Goal: Task Accomplishment & Management: Manage account settings

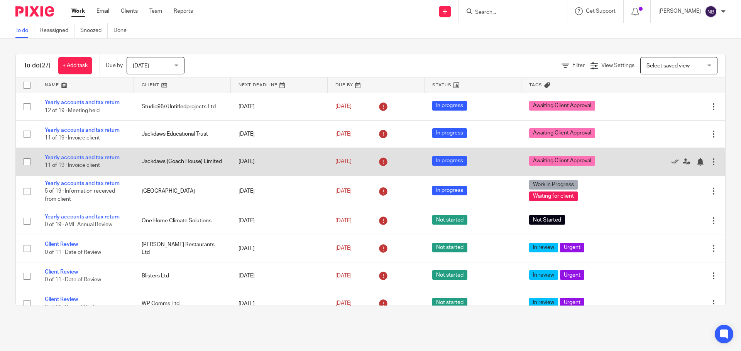
scroll to position [281, 0]
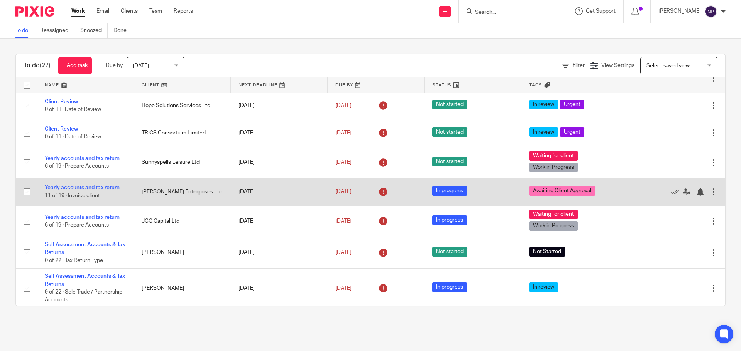
click at [116, 187] on link "Yearly accounts and tax return" at bounding box center [82, 187] width 75 height 5
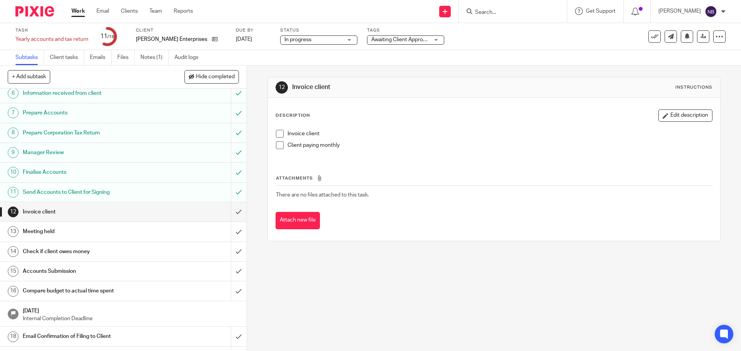
scroll to position [120, 0]
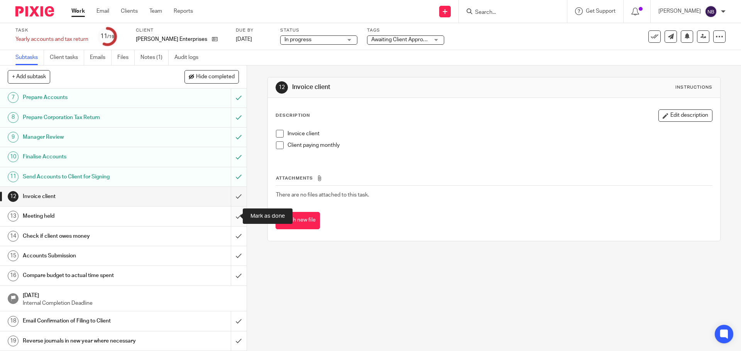
click at [236, 217] on input "submit" at bounding box center [123, 216] width 247 height 19
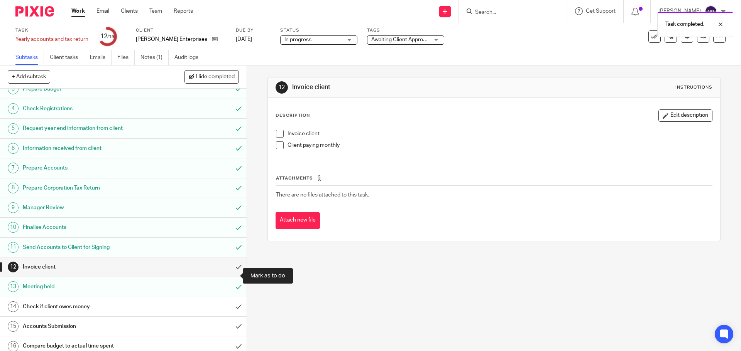
scroll to position [120, 0]
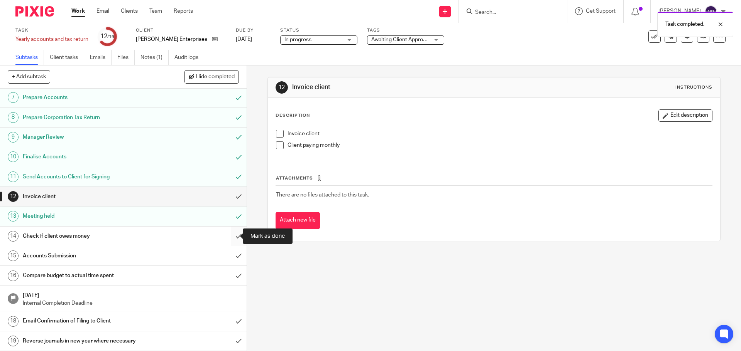
click at [232, 235] on input "submit" at bounding box center [123, 236] width 247 height 19
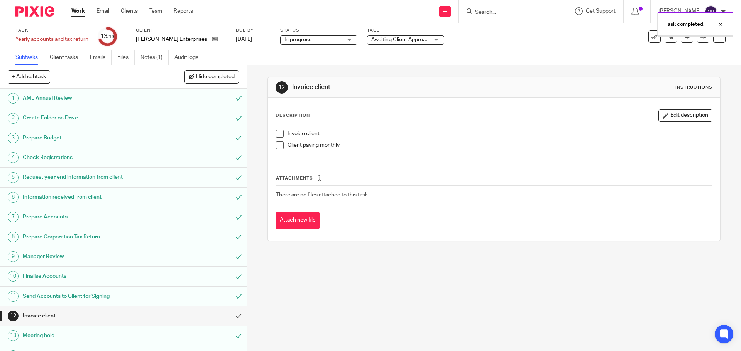
click at [404, 40] on span "Awaiting Client Approval" at bounding box center [400, 39] width 58 height 5
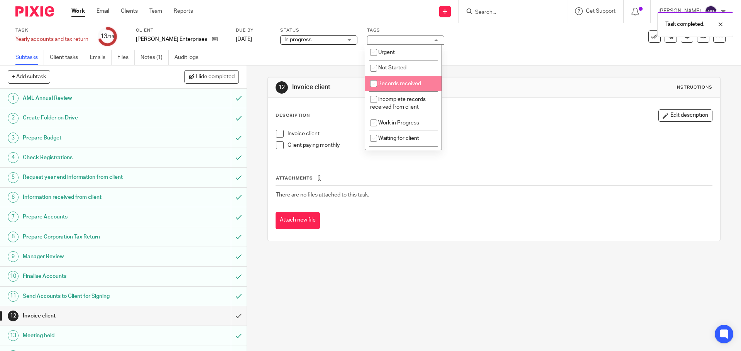
scroll to position [83, 0]
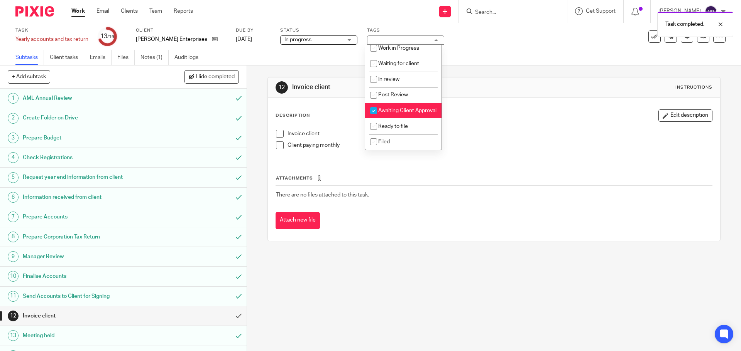
click at [383, 107] on li "Awaiting Client Approval" at bounding box center [403, 111] width 76 height 16
checkbox input "false"
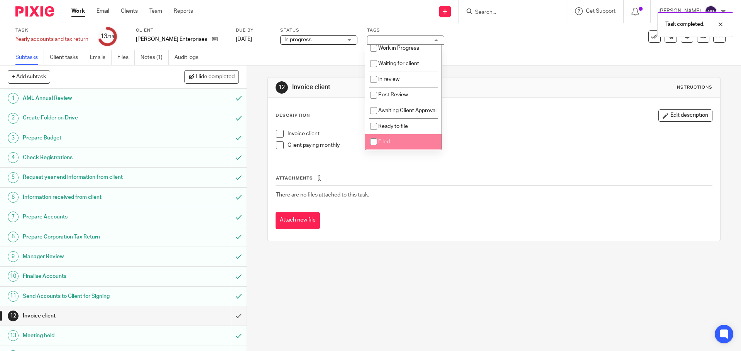
click at [378, 141] on input "checkbox" at bounding box center [373, 142] width 15 height 15
checkbox input "true"
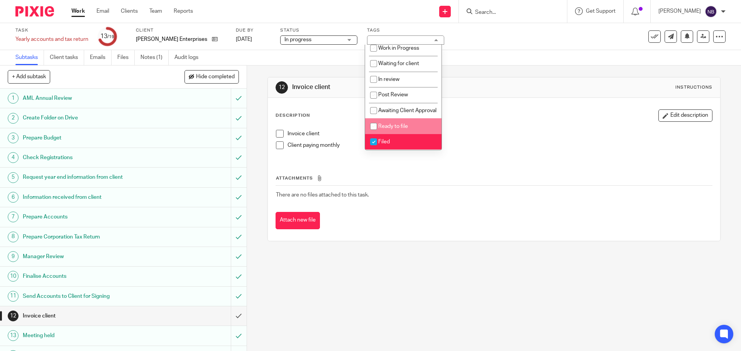
scroll to position [120, 0]
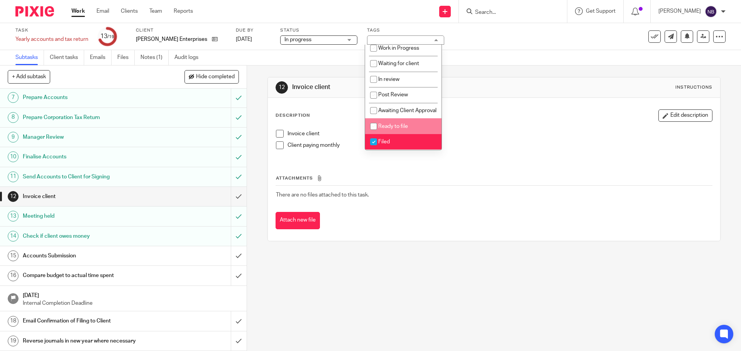
drag, startPoint x: 201, startPoint y: 251, endPoint x: 210, endPoint y: 248, distance: 10.3
click at [201, 251] on div "Accounts Submission" at bounding box center [123, 256] width 200 height 12
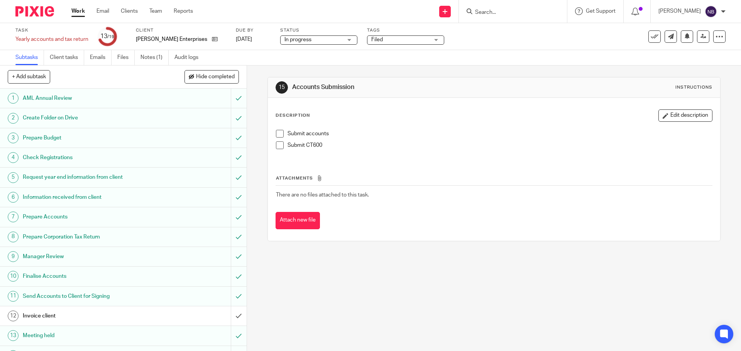
click at [276, 144] on span at bounding box center [280, 146] width 8 height 8
click at [277, 129] on div "Submit accounts Submit CT600" at bounding box center [493, 142] width 443 height 33
click at [277, 137] on span at bounding box center [280, 134] width 8 height 8
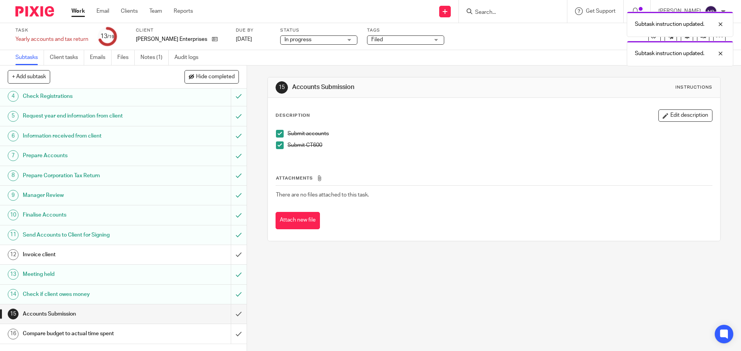
scroll to position [120, 0]
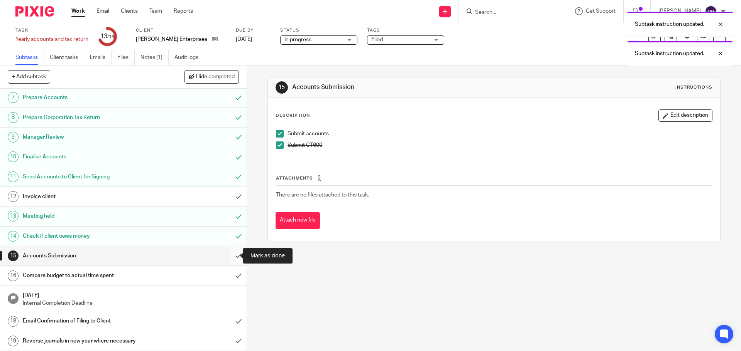
click at [228, 258] on input "submit" at bounding box center [123, 256] width 247 height 19
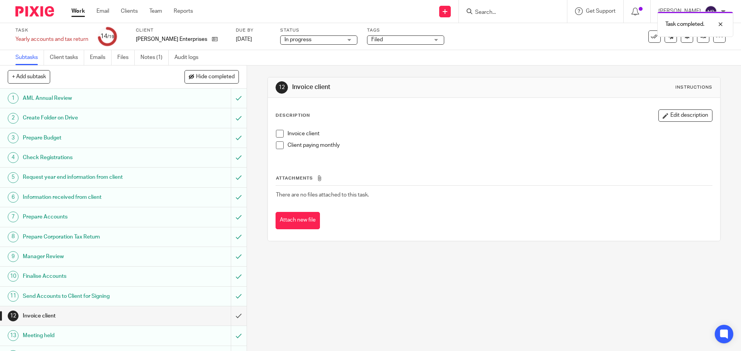
drag, startPoint x: 277, startPoint y: 133, endPoint x: 273, endPoint y: 132, distance: 3.9
click at [276, 133] on span at bounding box center [280, 134] width 8 height 8
click at [232, 318] on input "submit" at bounding box center [123, 316] width 247 height 19
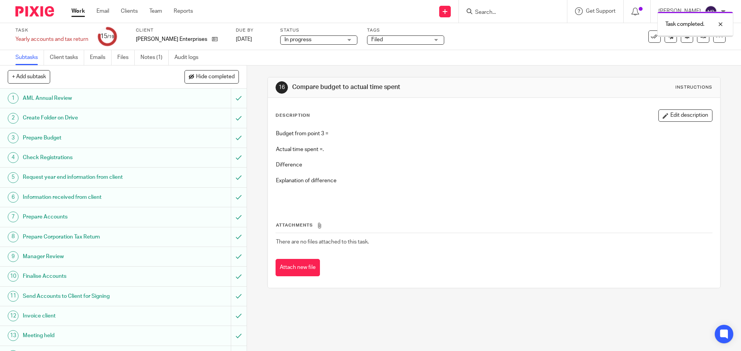
scroll to position [120, 0]
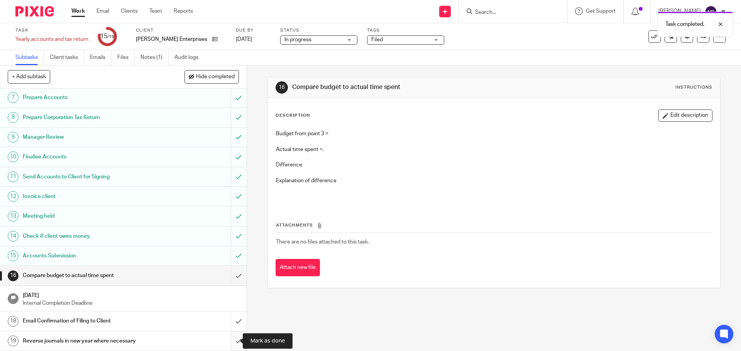
click at [229, 343] on input "submit" at bounding box center [123, 341] width 247 height 19
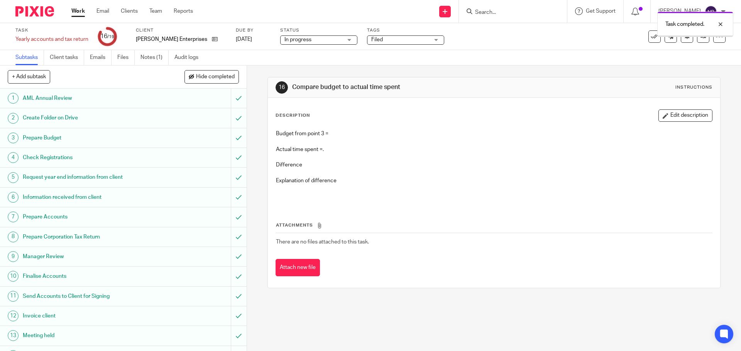
scroll to position [120, 0]
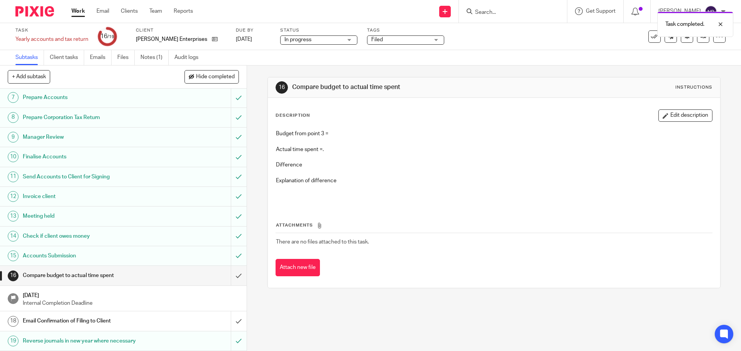
click at [187, 318] on div "Email Confirmation of Filing to Client" at bounding box center [123, 322] width 200 height 12
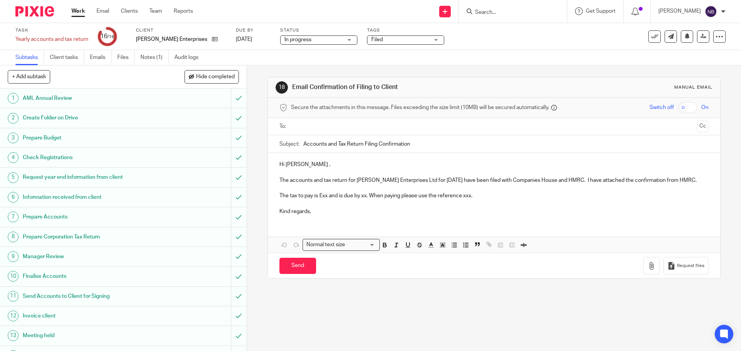
click at [360, 130] on input "text" at bounding box center [494, 126] width 400 height 9
click at [311, 165] on p "Hi Joel ," at bounding box center [493, 166] width 429 height 8
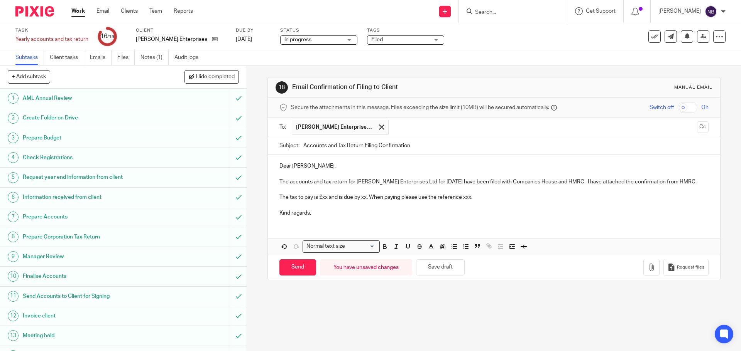
click at [326, 201] on p "The tax to pay is £xx and is due by xx. When paying please use the reference xx…" at bounding box center [493, 198] width 429 height 8
click at [383, 201] on p "The tax to pay is £8,172.09 and is due by xx. When paying please use the refere…" at bounding box center [493, 198] width 429 height 8
click at [340, 201] on p "The tax to pay is £8,172.09 and is due by 31st October 2025. When paying please…" at bounding box center [493, 198] width 429 height 8
click at [693, 201] on p "The tax to pay is £8,130.32 as you have a credit of £41.77 on your government g…" at bounding box center [493, 198] width 429 height 8
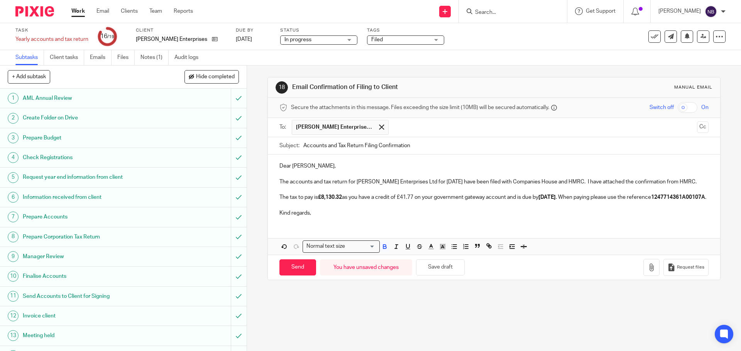
click at [509, 201] on p "The tax to pay is £8,130.32 as you have a credit of £41.77 on your government g…" at bounding box center [493, 198] width 429 height 8
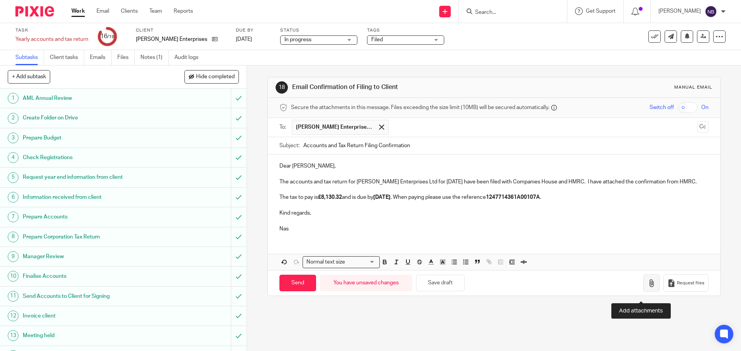
click at [647, 287] on icon "button" at bounding box center [651, 284] width 8 height 8
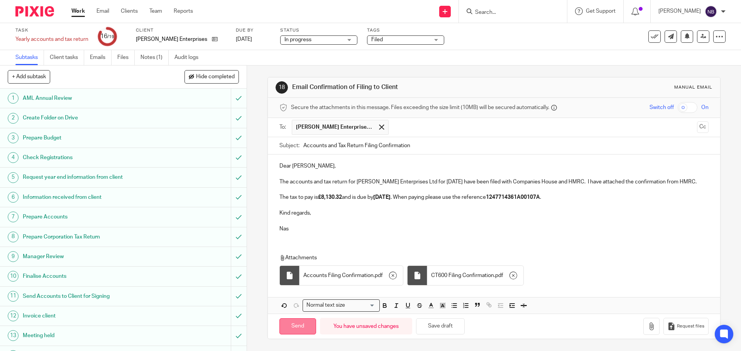
click at [292, 335] on input "Send" at bounding box center [297, 327] width 37 height 17
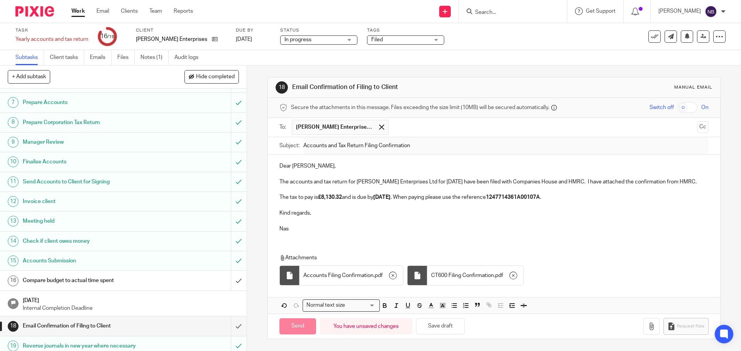
scroll to position [120, 0]
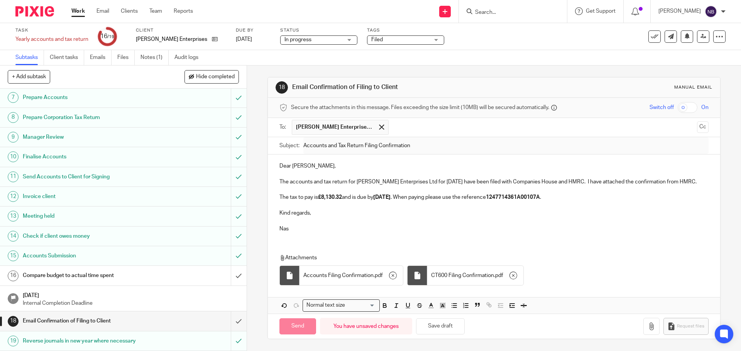
type input "Sent"
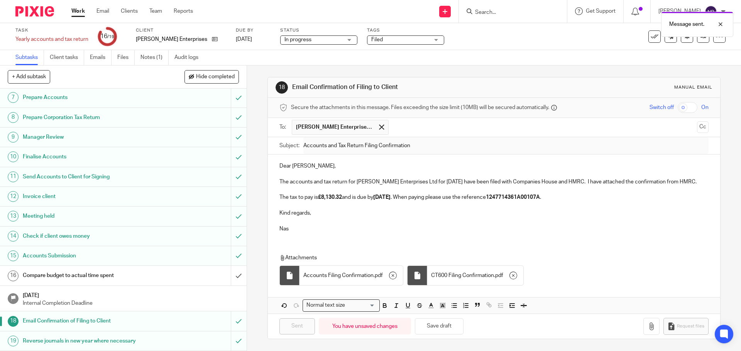
scroll to position [0, 0]
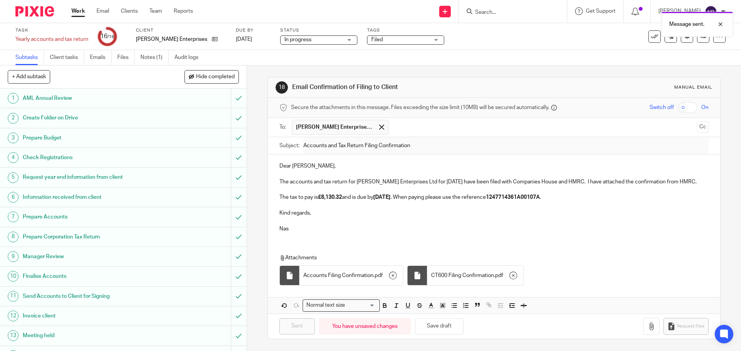
drag, startPoint x: 74, startPoint y: 138, endPoint x: 82, endPoint y: 141, distance: 8.1
click at [74, 138] on h1 "Prepare Budget" at bounding box center [89, 138] width 133 height 12
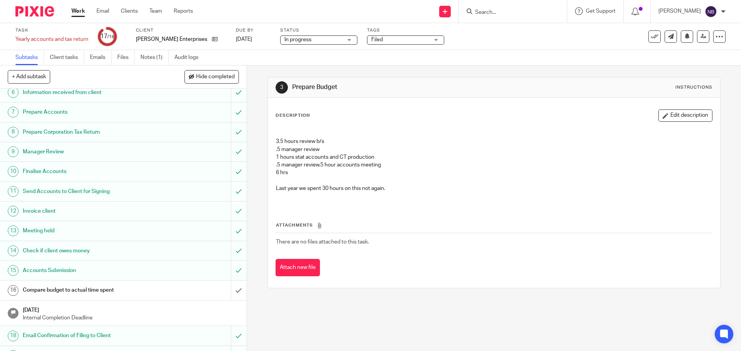
scroll to position [120, 0]
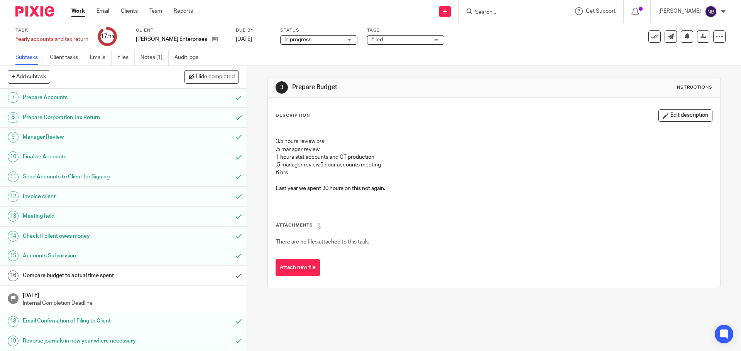
click at [131, 273] on h1 "Compare budget to actual time spent" at bounding box center [89, 276] width 133 height 12
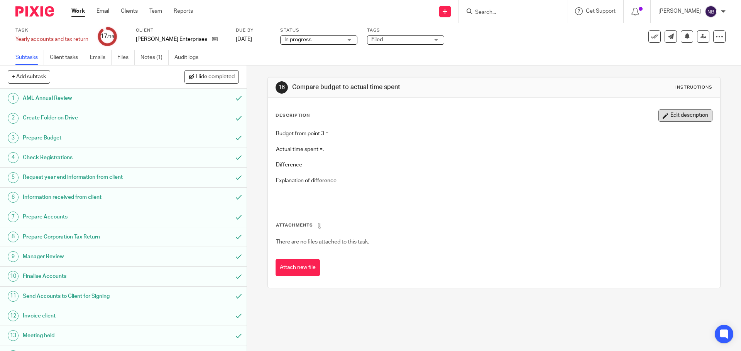
click at [668, 118] on button "Edit description" at bounding box center [685, 116] width 54 height 12
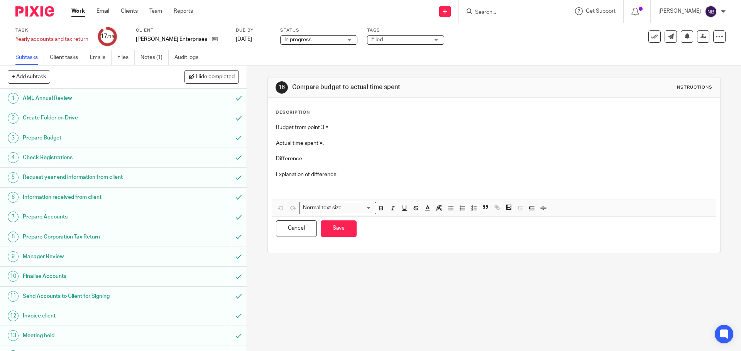
click at [339, 128] on p "Budget from point 3 =" at bounding box center [494, 128] width 436 height 8
click at [307, 159] on p "Difference" at bounding box center [494, 159] width 436 height 8
click at [338, 228] on button "Save" at bounding box center [339, 229] width 36 height 17
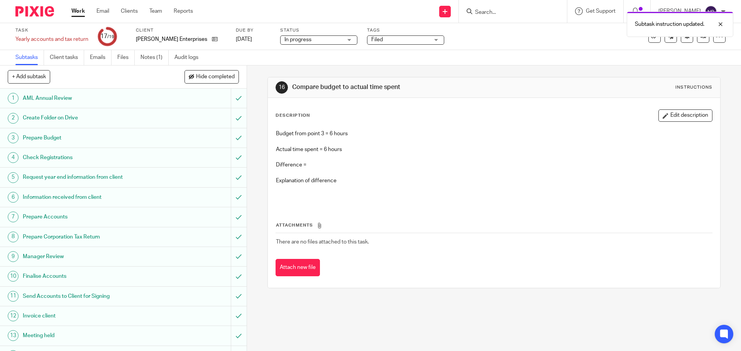
scroll to position [120, 0]
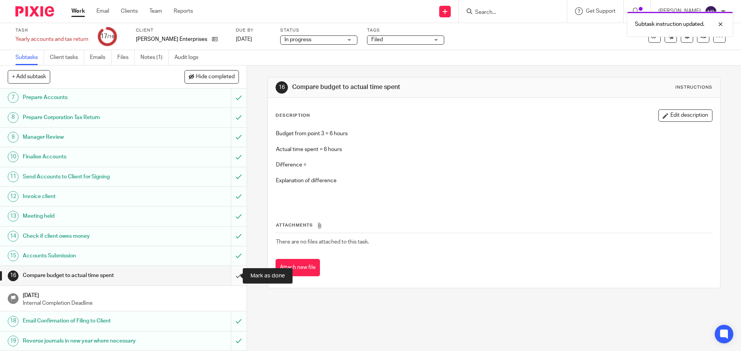
click at [230, 277] on input "submit" at bounding box center [123, 275] width 247 height 19
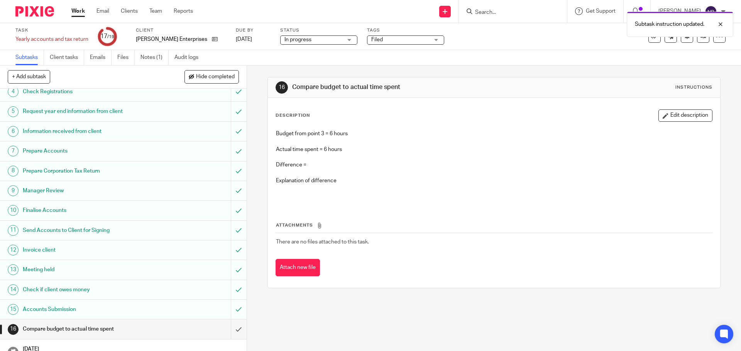
scroll to position [0, 0]
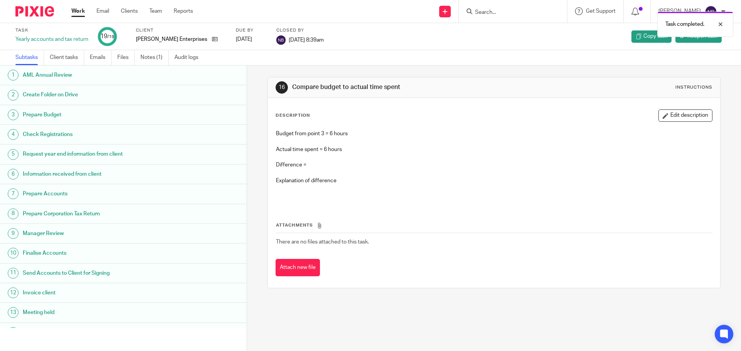
click at [81, 11] on link "Work" at bounding box center [78, 11] width 14 height 8
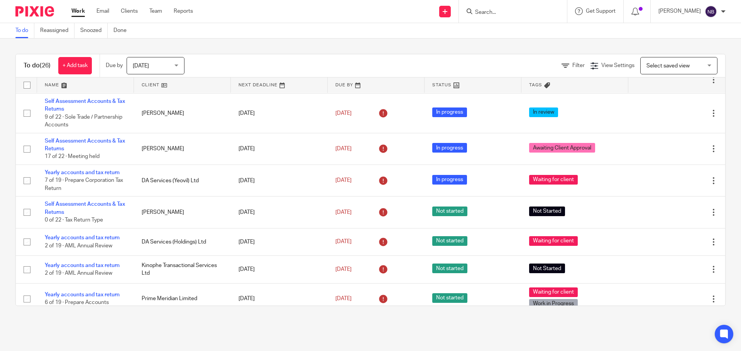
scroll to position [540, 0]
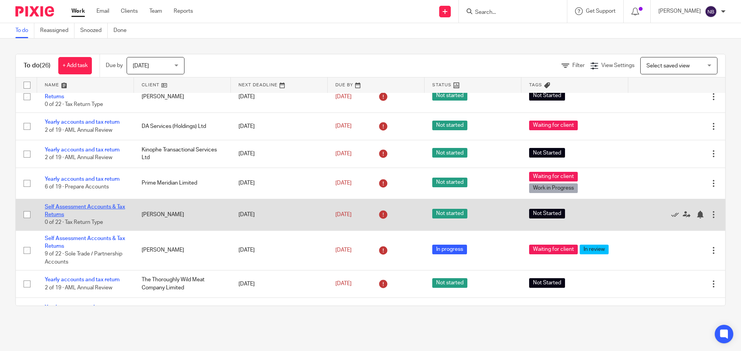
click at [84, 208] on link "Self Assessment Accounts & Tax Returns" at bounding box center [85, 210] width 80 height 13
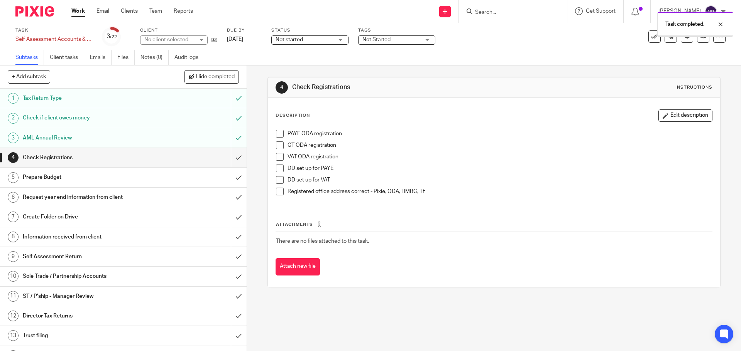
click at [233, 154] on input "submit" at bounding box center [123, 157] width 247 height 19
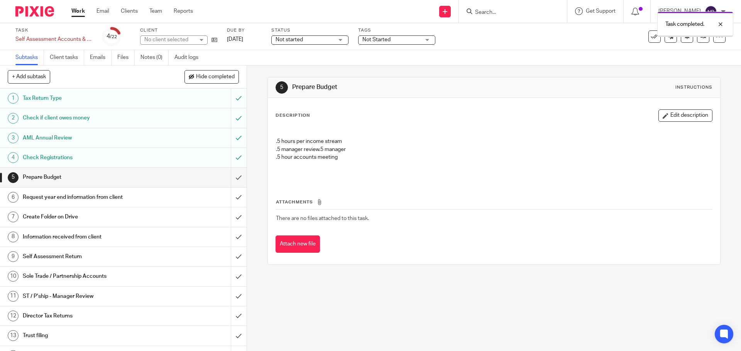
click at [233, 176] on input "submit" at bounding box center [123, 177] width 247 height 19
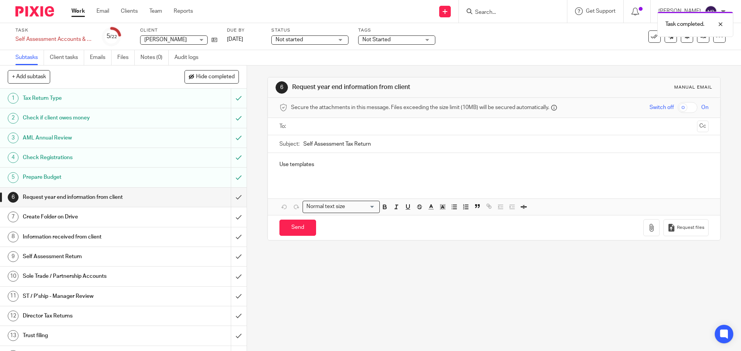
click at [231, 200] on input "submit" at bounding box center [123, 197] width 247 height 19
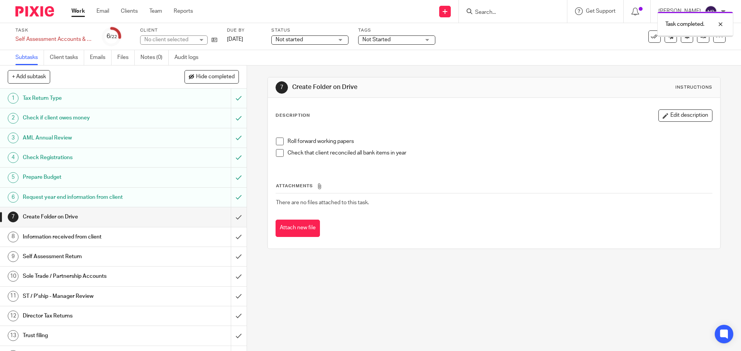
click at [228, 217] on input "submit" at bounding box center [123, 217] width 247 height 19
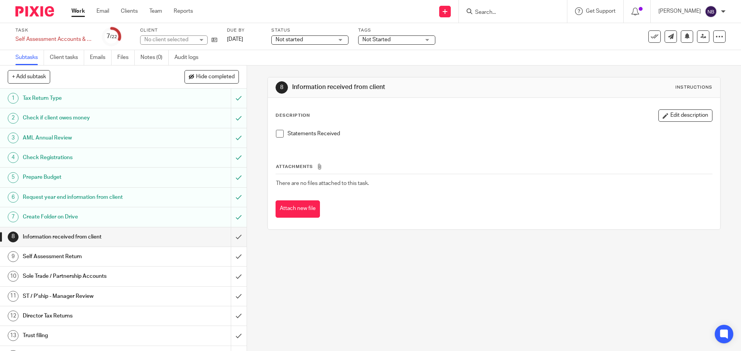
click at [230, 233] on input "submit" at bounding box center [123, 237] width 247 height 19
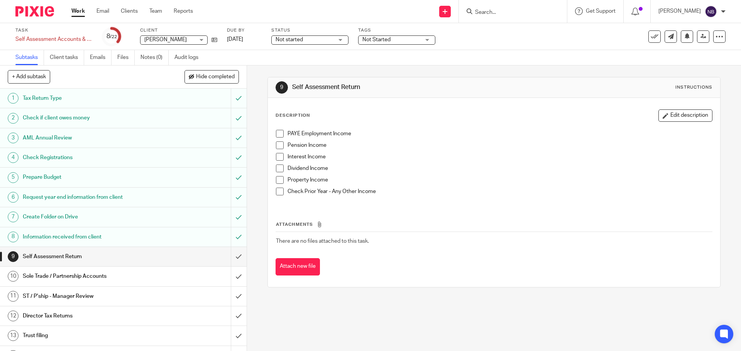
click at [276, 144] on span at bounding box center [280, 146] width 8 height 8
click at [276, 168] on span at bounding box center [280, 169] width 8 height 8
click at [278, 157] on span at bounding box center [280, 157] width 8 height 8
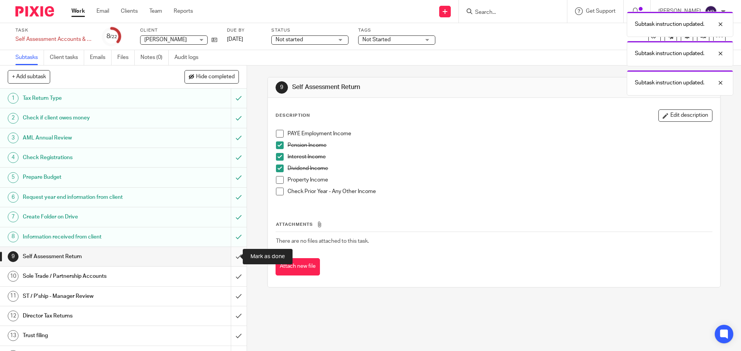
click at [225, 255] on input "submit" at bounding box center [123, 256] width 247 height 19
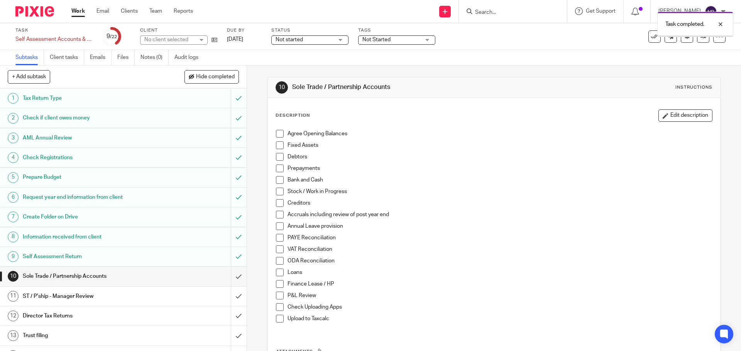
click at [226, 277] on input "submit" at bounding box center [123, 276] width 247 height 19
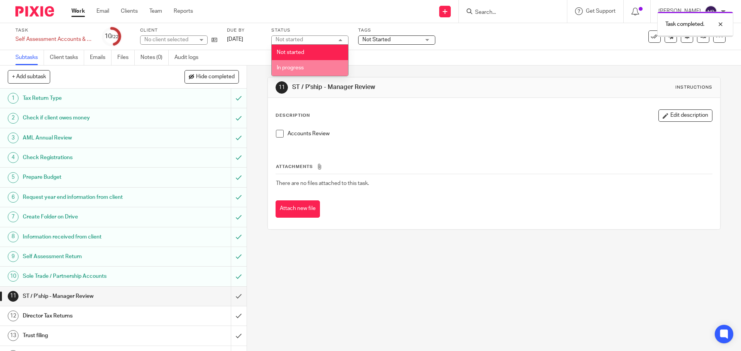
click at [311, 64] on li "In progress" at bounding box center [310, 68] width 76 height 16
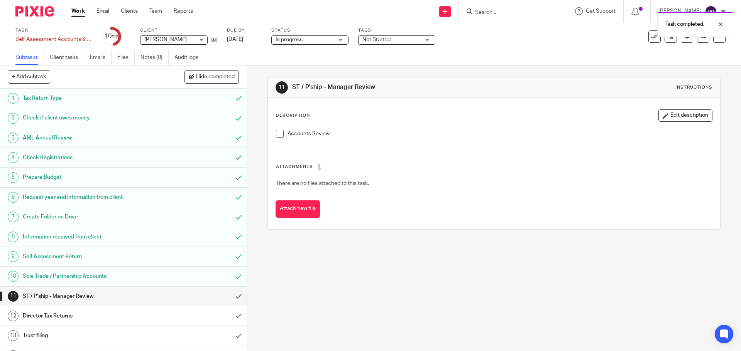
click at [376, 37] on span "Not Started" at bounding box center [376, 39] width 28 height 5
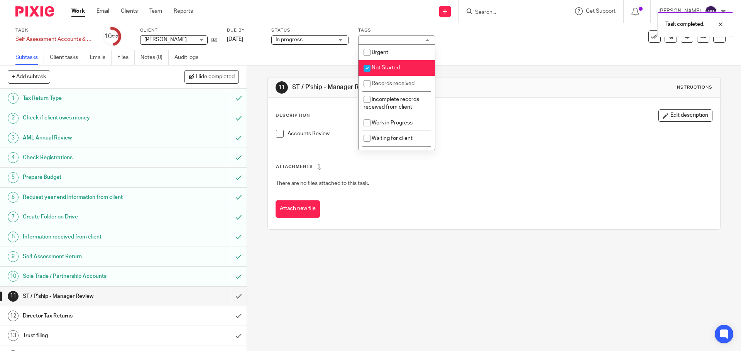
click at [377, 65] on li "Not Started" at bounding box center [396, 68] width 76 height 16
checkbox input "false"
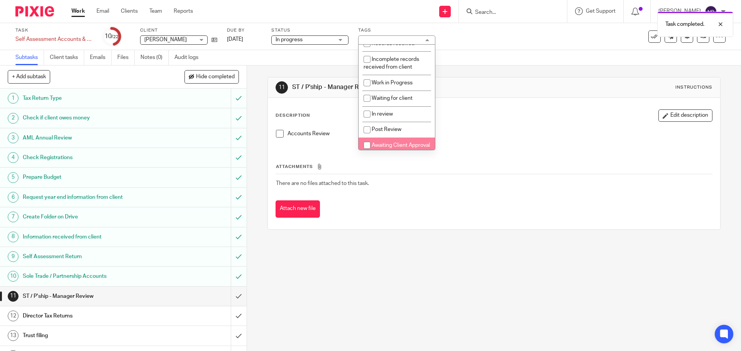
scroll to position [83, 0]
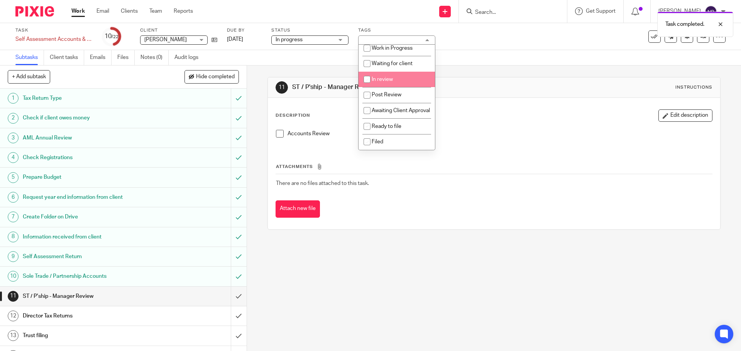
click at [384, 77] on span "In review" at bounding box center [382, 79] width 21 height 5
checkbox input "true"
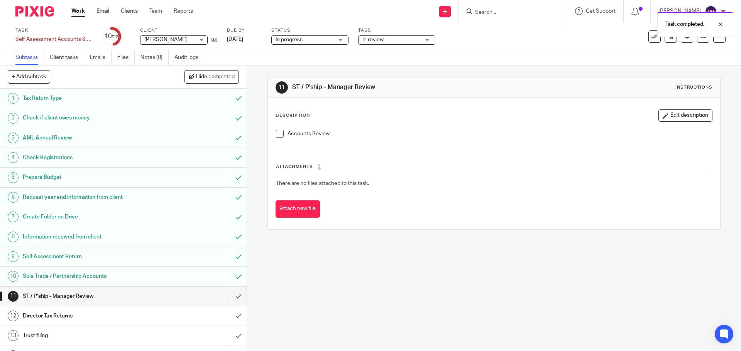
click at [285, 277] on div "11 ST / P'ship - Manager Review Instructions Description Edit description Accou…" at bounding box center [494, 209] width 494 height 286
click at [80, 10] on link "Work" at bounding box center [78, 11] width 14 height 8
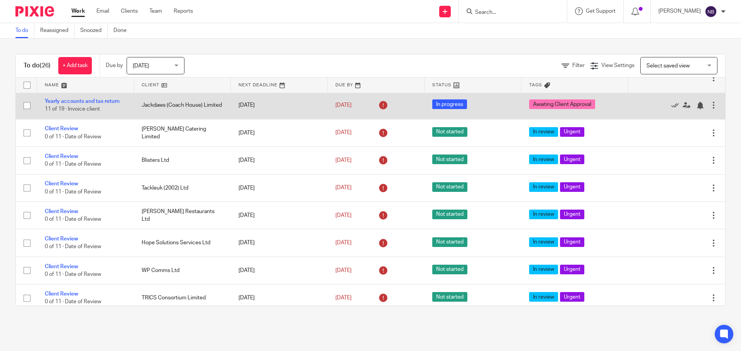
scroll to position [386, 0]
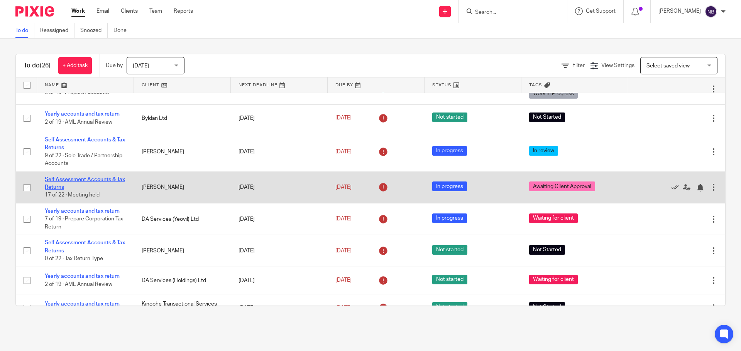
click at [106, 179] on link "Self Assessment Accounts & Tax Returns" at bounding box center [85, 183] width 80 height 13
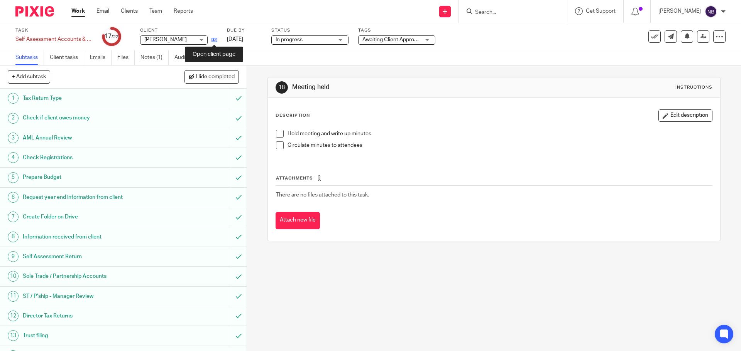
click at [213, 40] on icon at bounding box center [214, 40] width 6 height 6
click at [73, 15] on link "Work" at bounding box center [78, 11] width 14 height 8
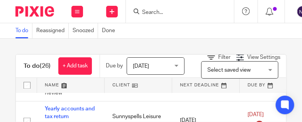
scroll to position [413, 0]
